Goal: Task Accomplishment & Management: Manage account settings

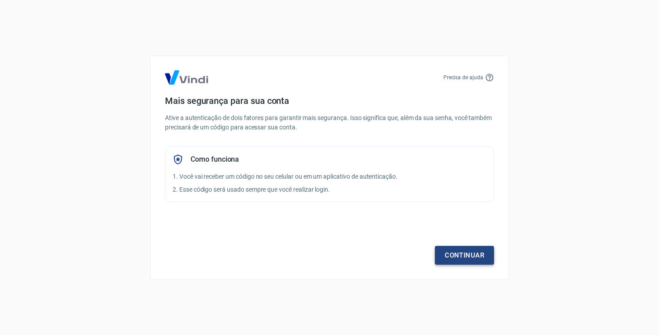
click at [444, 251] on link "Continuar" at bounding box center [464, 255] width 59 height 19
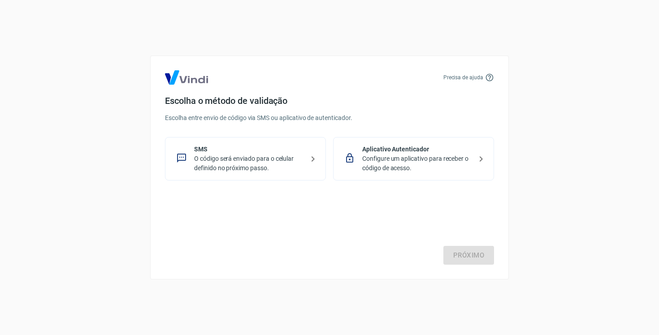
click at [278, 170] on p "O código será enviado para o celular definido no próximo passo." at bounding box center [249, 163] width 110 height 19
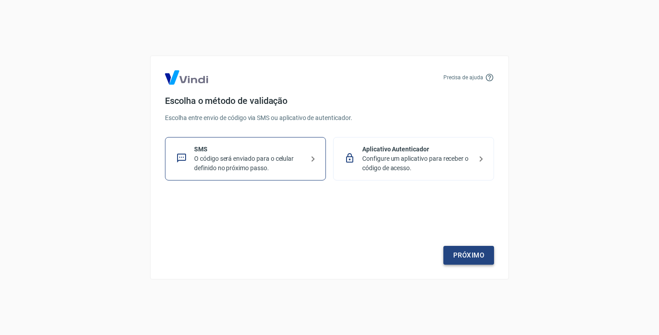
click at [482, 261] on link "Próximo" at bounding box center [468, 255] width 51 height 19
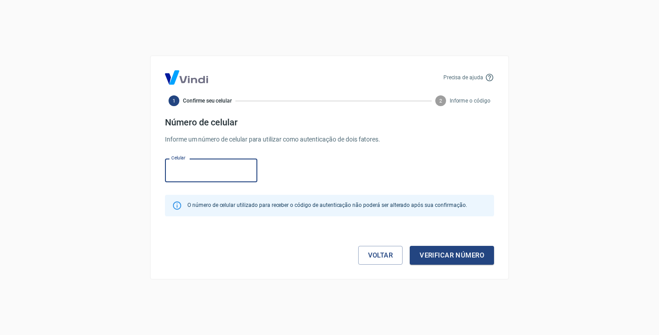
click at [198, 170] on input "Celular" at bounding box center [211, 171] width 92 height 24
type input "[PHONE_NUMBER]"
click at [437, 248] on button "Verificar número" at bounding box center [452, 255] width 84 height 19
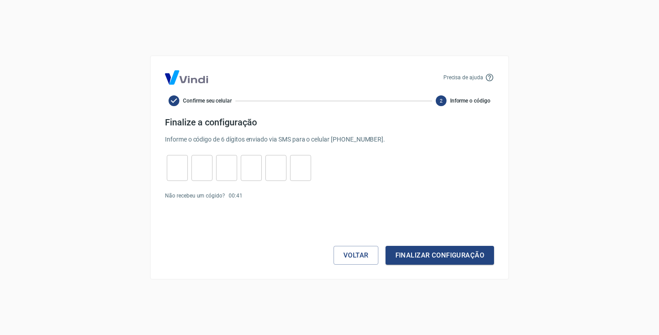
click at [178, 154] on form "Finalize a configuração Informe o código de 6 dígitos enviado via SMS para o ce…" at bounding box center [329, 191] width 329 height 148
click at [178, 172] on input "tel" at bounding box center [177, 168] width 21 height 19
paste input "3"
type input "3"
type input "2"
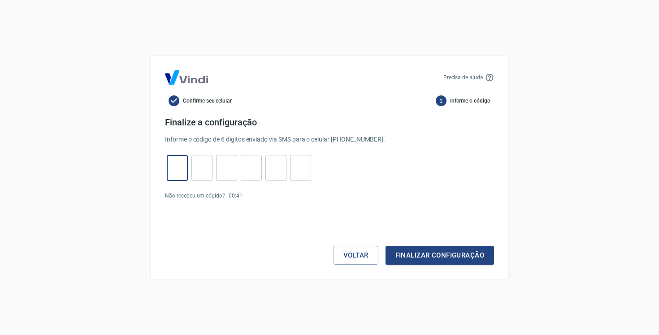
type input "7"
type input "4"
type input "6"
type input "1"
type input "3"
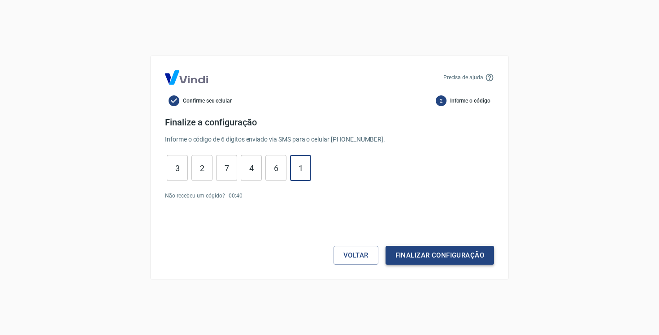
click at [425, 255] on button "Finalizar configuração" at bounding box center [440, 255] width 108 height 19
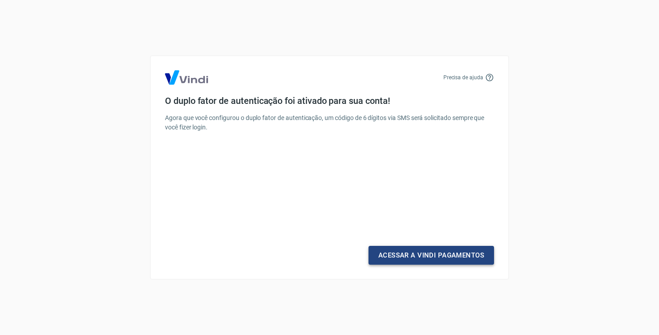
click at [401, 251] on link "Acessar a Vindi Pagamentos" at bounding box center [432, 255] width 126 height 19
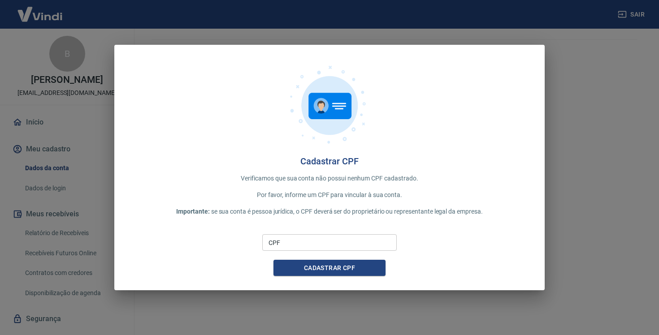
click at [296, 246] on input "CPF" at bounding box center [329, 242] width 135 height 17
click at [268, 210] on p "Importante: se sua conta é pessoa jurídica, o CPF deverá ser do proprietário ou…" at bounding box center [330, 211] width 402 height 9
click at [365, 251] on div "CPF CPF" at bounding box center [329, 242] width 135 height 22
click at [364, 245] on input "CPF" at bounding box center [329, 242] width 135 height 17
click at [242, 144] on div at bounding box center [330, 107] width 402 height 97
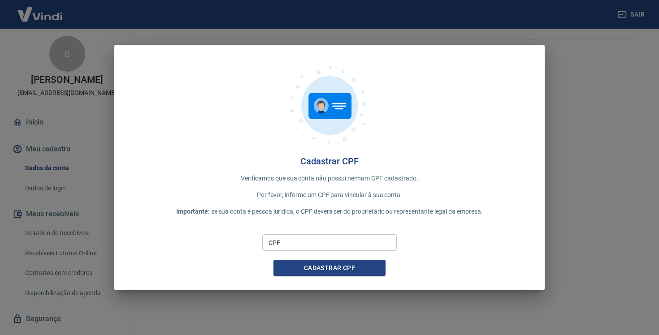
click at [629, 57] on div "Cadastrar CPF Verificamos que sua conta não possui nenhum CPF cadastrado. Por f…" at bounding box center [329, 167] width 659 height 335
click at [68, 127] on div "Cadastrar CPF Verificamos que sua conta não possui nenhum CPF cadastrado. Por f…" at bounding box center [329, 167] width 659 height 335
click at [348, 234] on div "CPF CPF" at bounding box center [329, 242] width 135 height 22
click at [343, 243] on input "CPF" at bounding box center [329, 242] width 135 height 17
click at [226, 218] on div "Cadastrar CPF Verificamos que sua conta não possui nenhum CPF cadastrado. Por f…" at bounding box center [329, 168] width 430 height 246
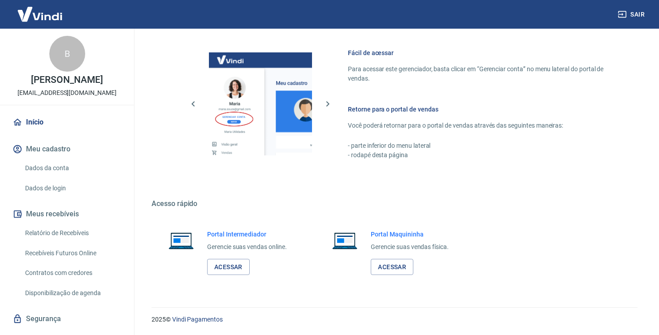
scroll to position [21, 0]
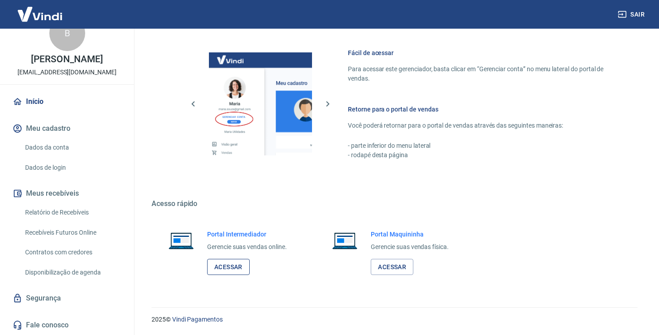
click at [245, 265] on link "Acessar" at bounding box center [228, 267] width 43 height 17
click at [73, 148] on link "Dados da conta" at bounding box center [73, 148] width 102 height 18
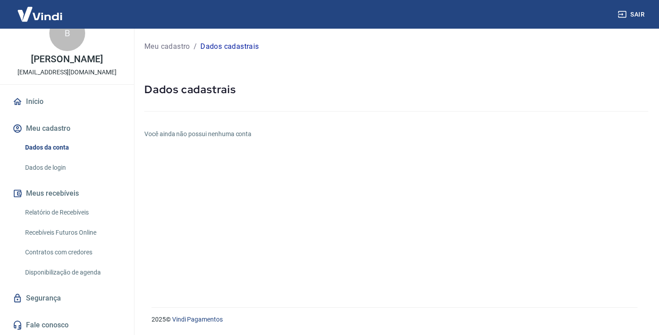
click at [56, 165] on link "Dados de login" at bounding box center [73, 168] width 102 height 18
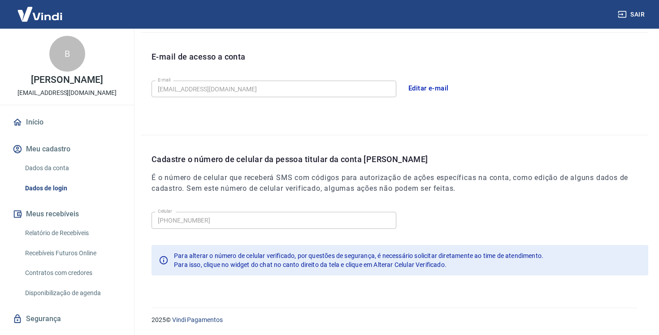
scroll to position [21, 0]
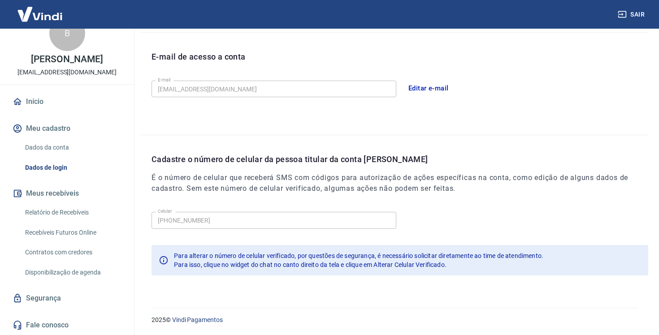
click at [56, 299] on link "Segurança" at bounding box center [67, 299] width 113 height 20
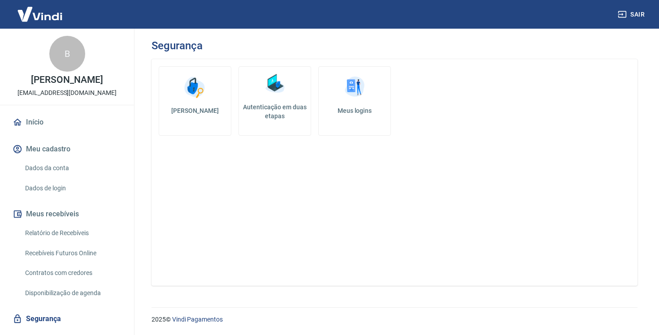
click at [52, 119] on link "Início" at bounding box center [67, 123] width 113 height 20
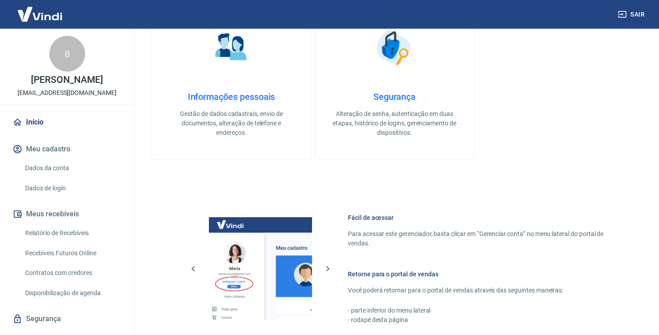
scroll to position [312, 0]
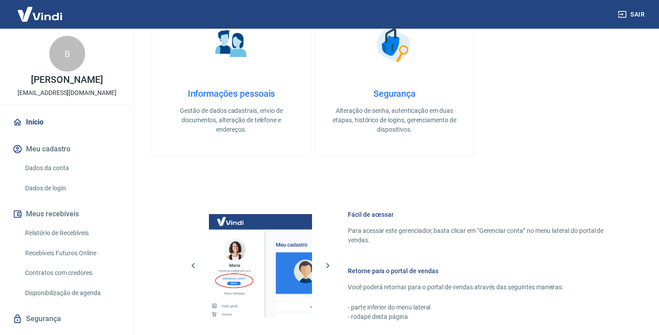
click at [260, 92] on h4 "Informações pessoais" at bounding box center [231, 93] width 130 height 11
